Goal: Information Seeking & Learning: Compare options

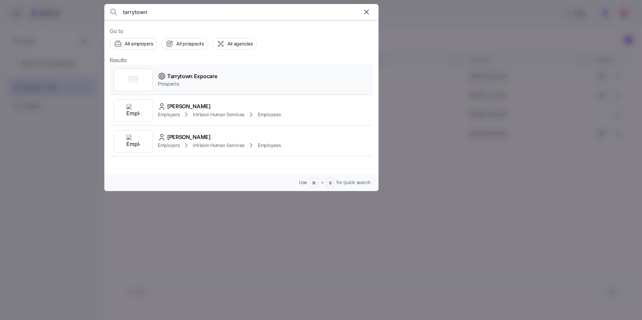
type input "tarrytown"
click at [201, 83] on span "Prospects" at bounding box center [187, 84] width 59 height 7
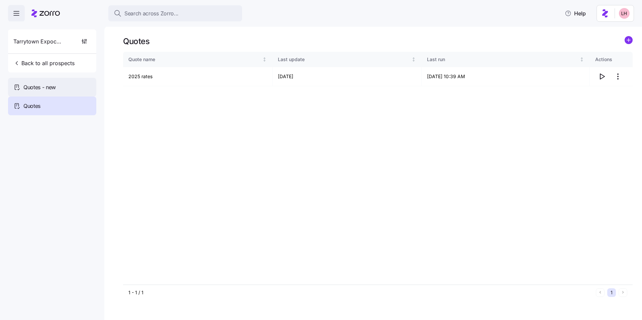
click at [79, 89] on div "Quotes - new" at bounding box center [52, 87] width 88 height 19
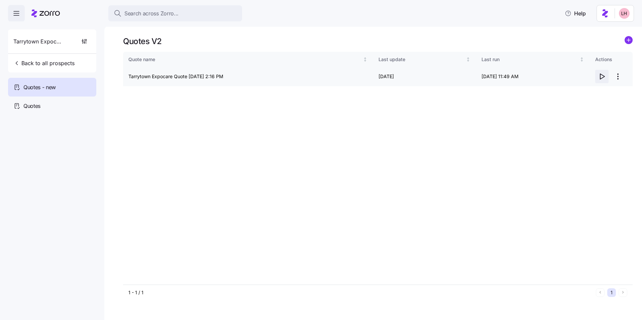
click at [602, 77] on icon "button" at bounding box center [602, 77] width 8 height 8
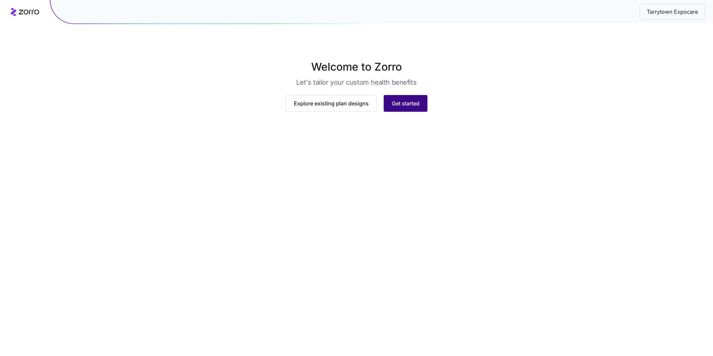
click at [410, 107] on span "Get started" at bounding box center [406, 103] width 28 height 8
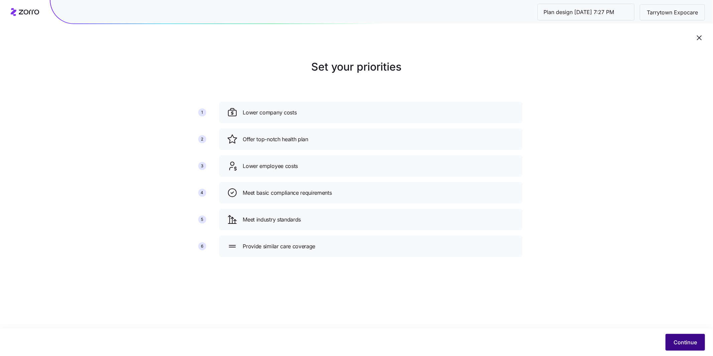
click at [673, 342] on button "Continue" at bounding box center [685, 342] width 39 height 17
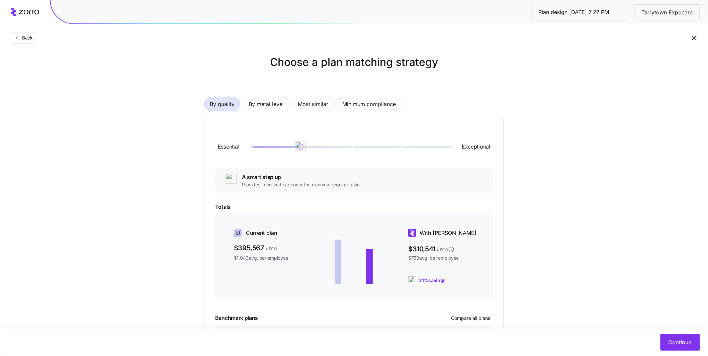
scroll to position [11, 0]
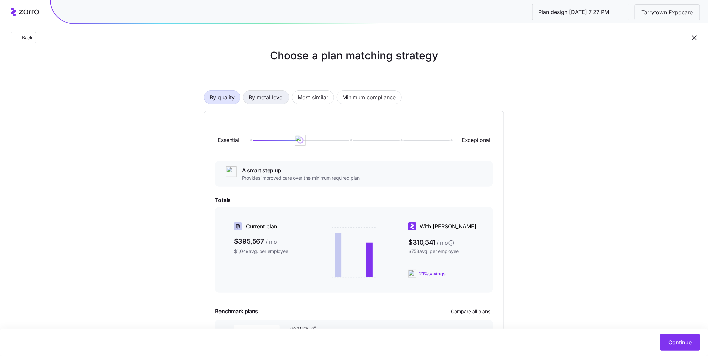
click at [276, 97] on span "By metal level" at bounding box center [266, 97] width 35 height 13
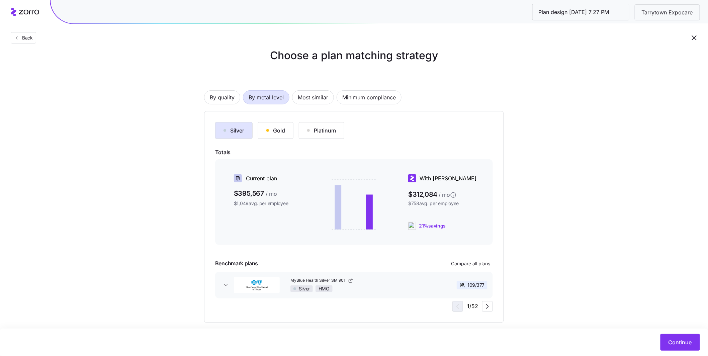
click at [281, 133] on div "Gold" at bounding box center [275, 130] width 19 height 8
click at [228, 284] on icon "button" at bounding box center [225, 285] width 7 height 7
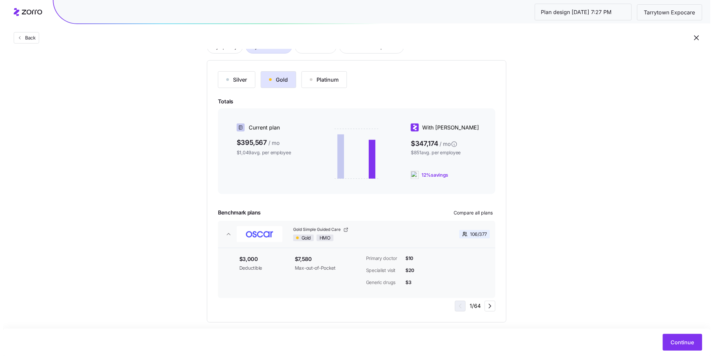
scroll to position [71, 0]
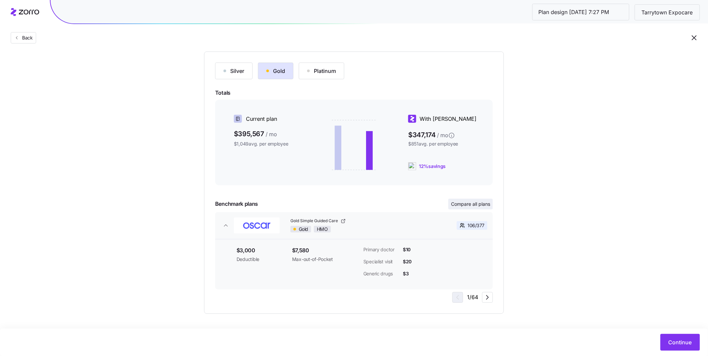
click at [478, 204] on span "Compare all plans" at bounding box center [470, 204] width 39 height 7
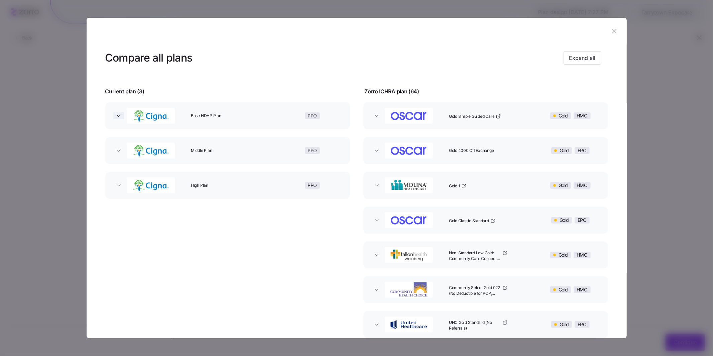
click at [115, 117] on span "button" at bounding box center [118, 115] width 11 height 7
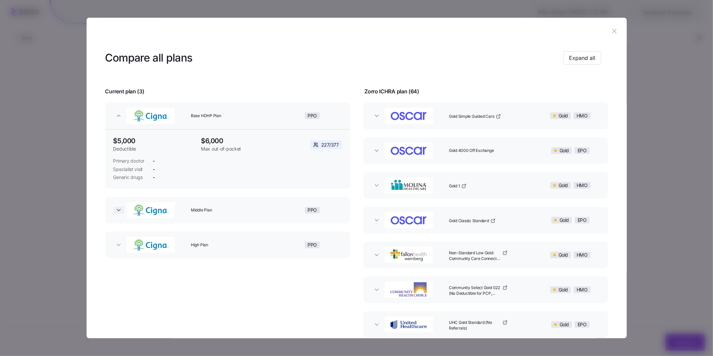
click at [116, 208] on icon "button" at bounding box center [118, 210] width 7 height 7
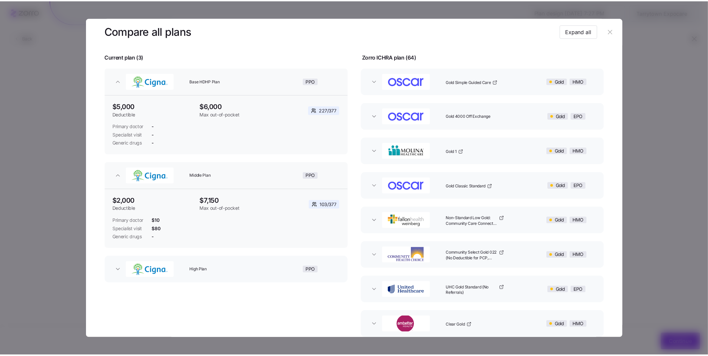
scroll to position [69, 0]
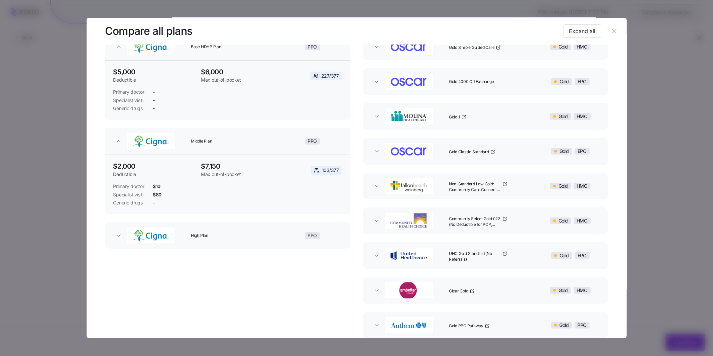
click at [118, 239] on button "High Plan PPO" at bounding box center [227, 235] width 245 height 27
click at [615, 33] on button "button" at bounding box center [615, 31] width 11 height 11
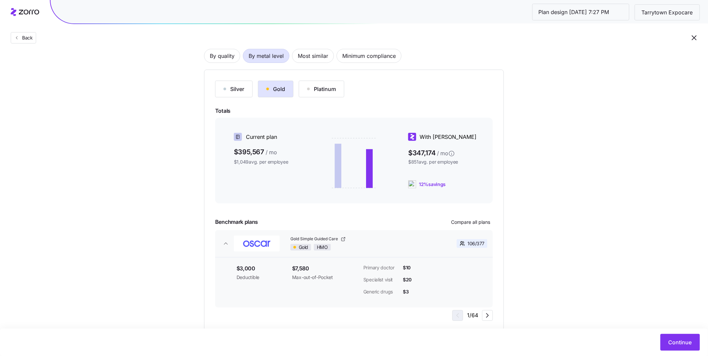
scroll to position [0, 0]
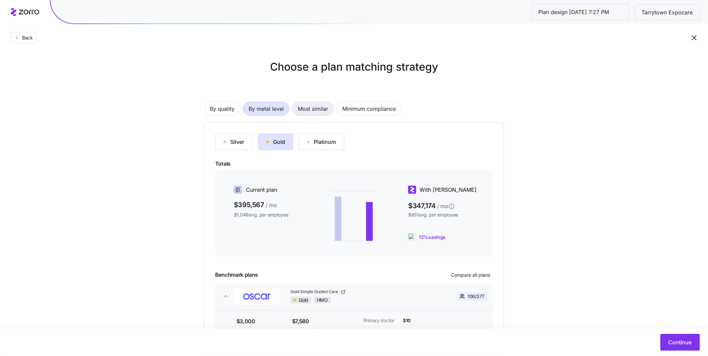
click at [317, 106] on span "Most similar" at bounding box center [313, 108] width 30 height 13
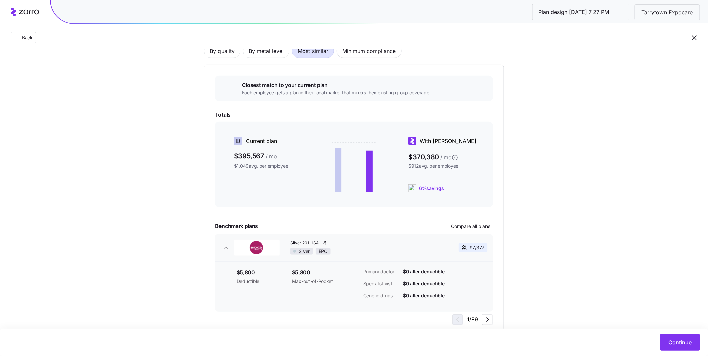
scroll to position [59, 0]
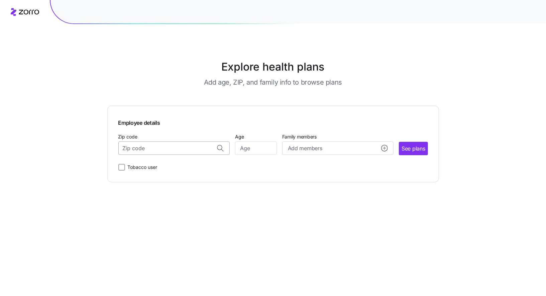
click at [199, 151] on input "Zip code" at bounding box center [173, 147] width 111 height 13
click at [191, 167] on span "30340, Gwinnett County, GA" at bounding box center [173, 166] width 94 height 8
type input "30340, Gwinnett County, GA"
click at [262, 147] on input "Age" at bounding box center [256, 147] width 42 height 13
type input "45"
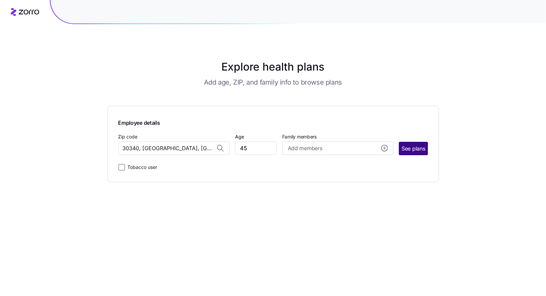
click at [404, 150] on span "See plans" at bounding box center [413, 148] width 23 height 8
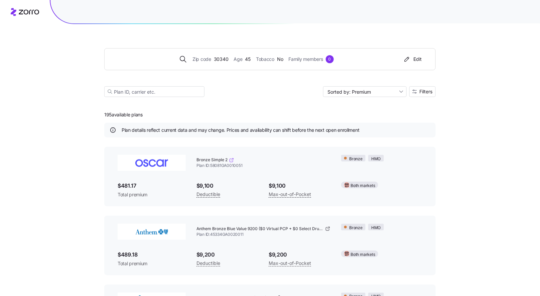
click at [231, 161] on icon at bounding box center [231, 160] width 5 height 5
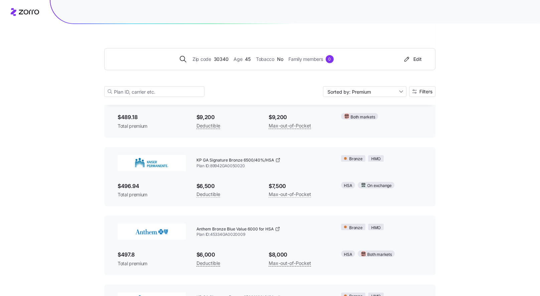
scroll to position [137, 0]
